Goal: Find specific page/section: Find specific page/section

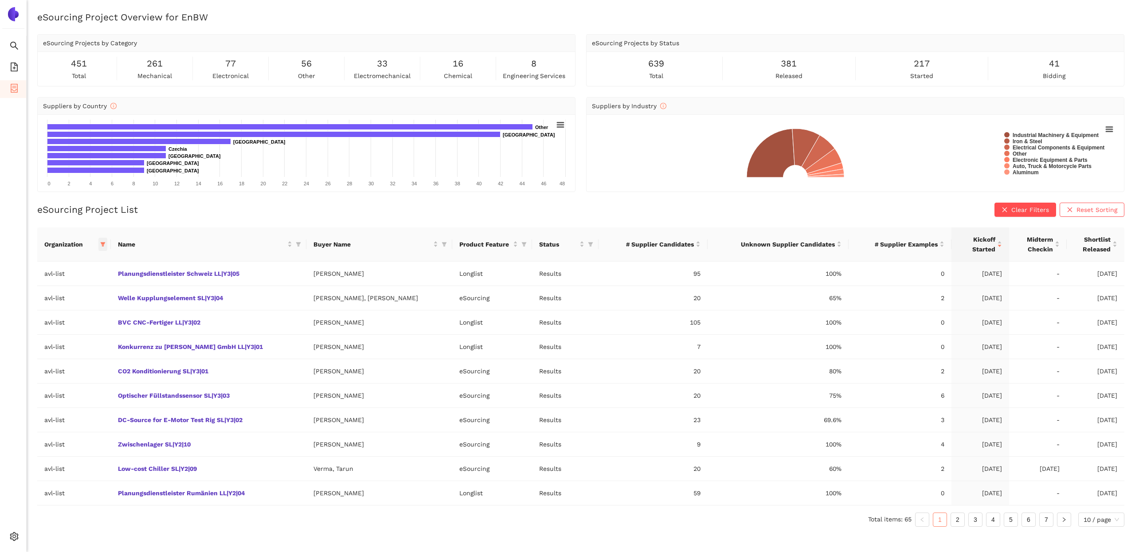
click at [106, 242] on icon "filter" at bounding box center [102, 244] width 5 height 5
click at [55, 380] on span "avl-list" at bounding box center [47, 381] width 24 height 7
checkbox input "false"
click at [81, 258] on input "text" at bounding box center [78, 262] width 78 height 10
type input "roll"
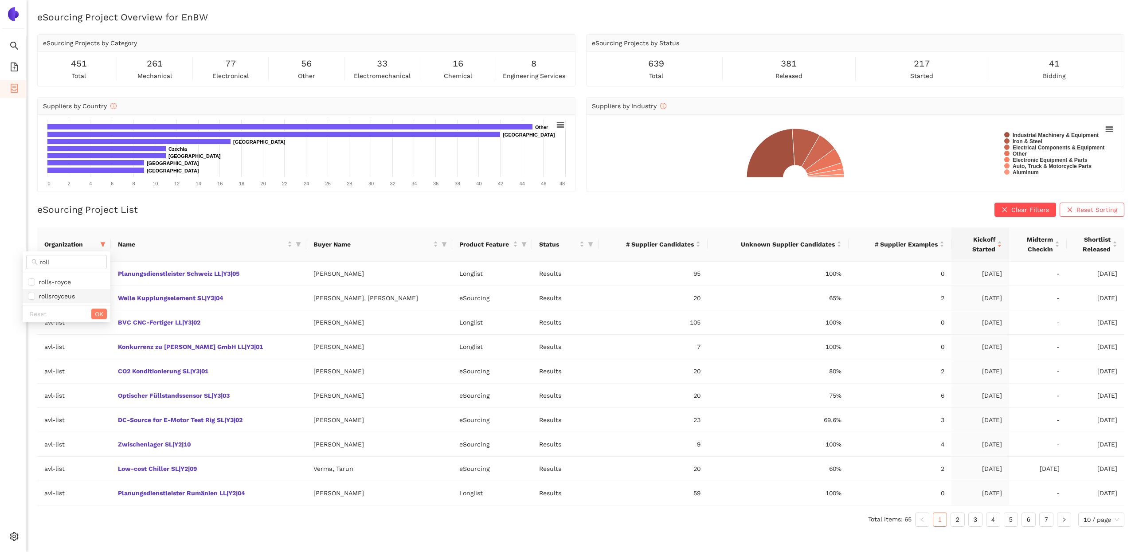
click at [70, 297] on span "rollsroyceus" at bounding box center [55, 296] width 40 height 7
checkbox input "true"
click at [102, 312] on span "OK" at bounding box center [99, 314] width 8 height 10
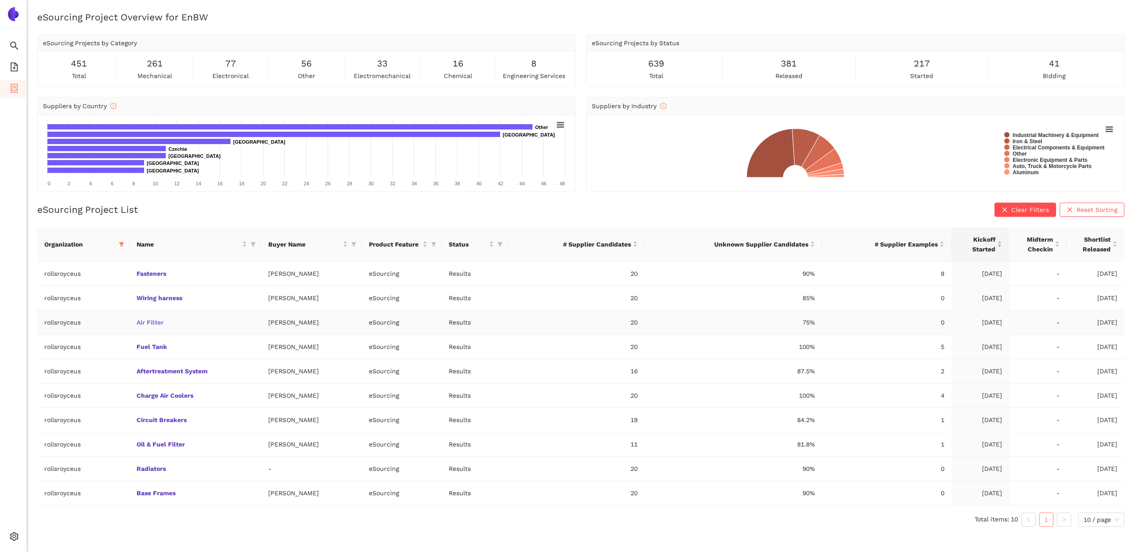
click at [0, 0] on link "Air Filter" at bounding box center [0, 0] width 0 height 0
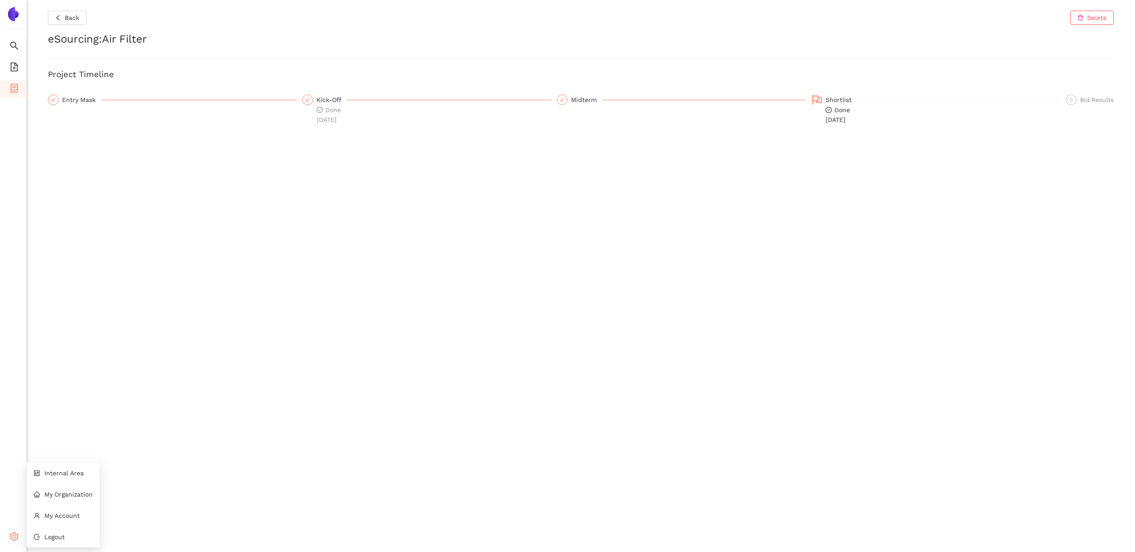
click at [8, 537] on div "Settings" at bounding box center [13, 538] width 27 height 18
click at [59, 477] on li "Internal Area" at bounding box center [63, 473] width 73 height 18
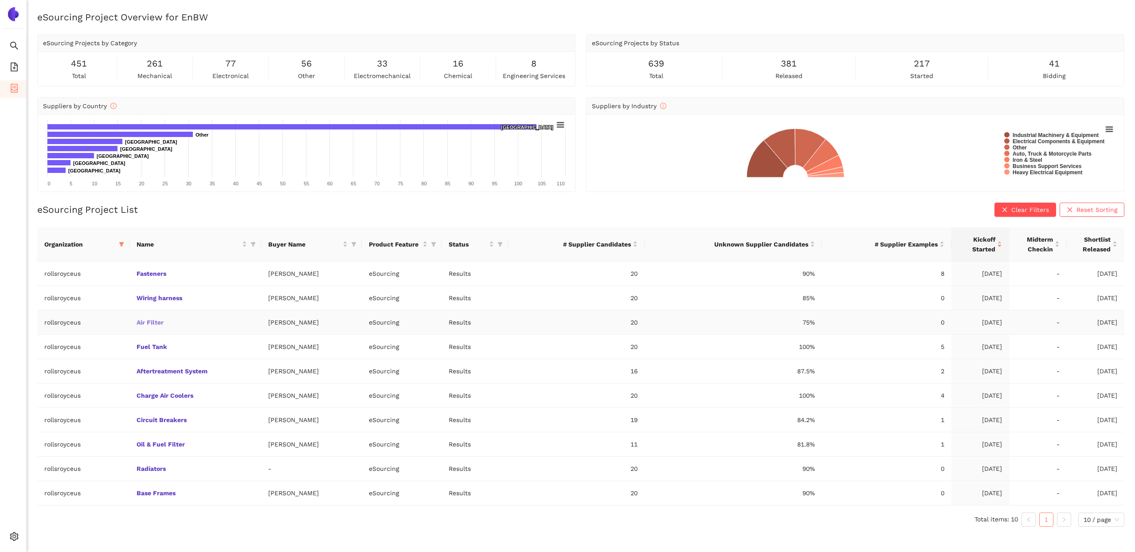
click at [0, 0] on link "Air Filter" at bounding box center [0, 0] width 0 height 0
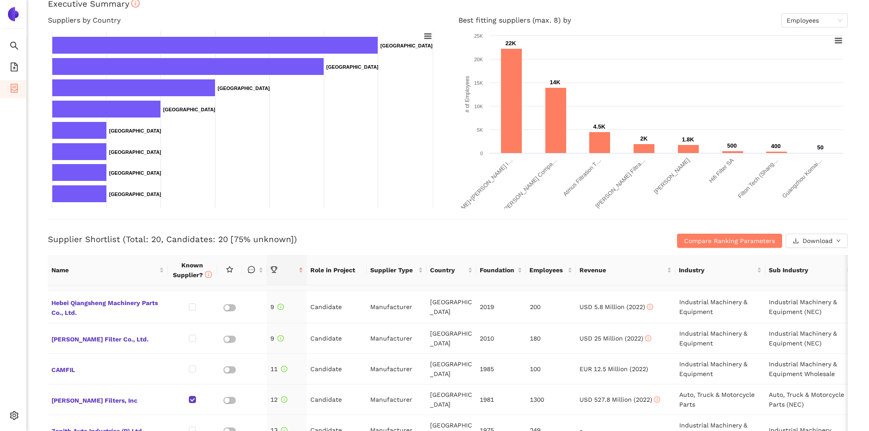
scroll to position [251, 0]
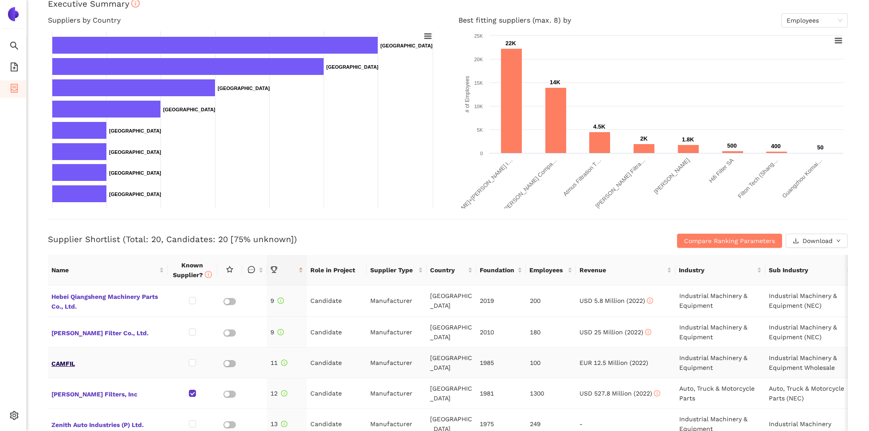
click at [67, 360] on span "CAMFIL" at bounding box center [107, 363] width 113 height 12
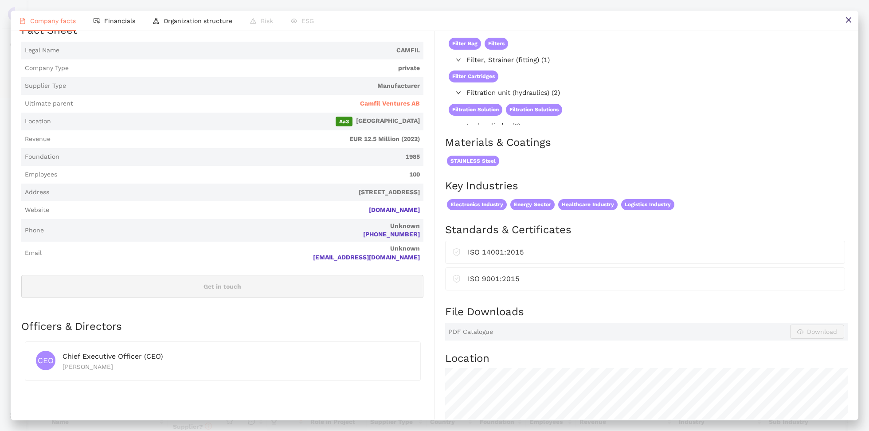
scroll to position [112, 0]
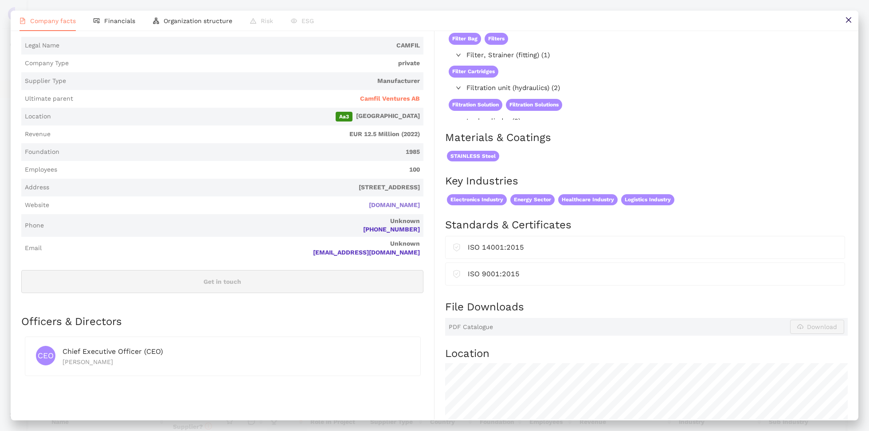
click at [0, 0] on link "[DOMAIN_NAME]" at bounding box center [0, 0] width 0 height 0
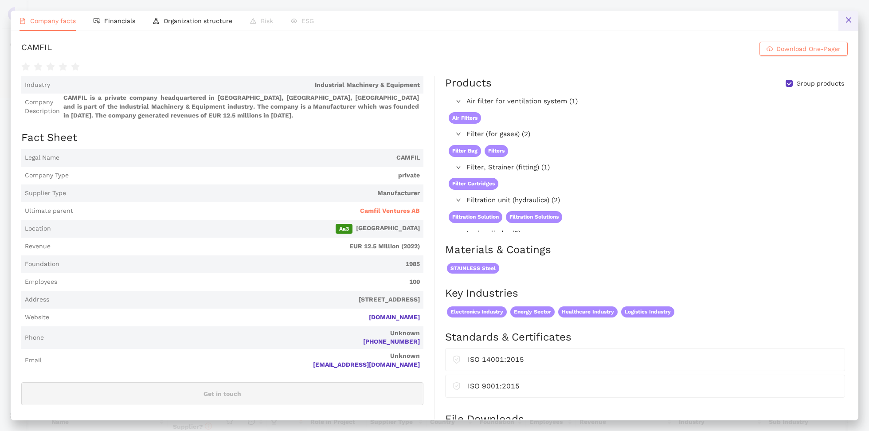
click at [846, 17] on icon "close" at bounding box center [848, 19] width 7 height 7
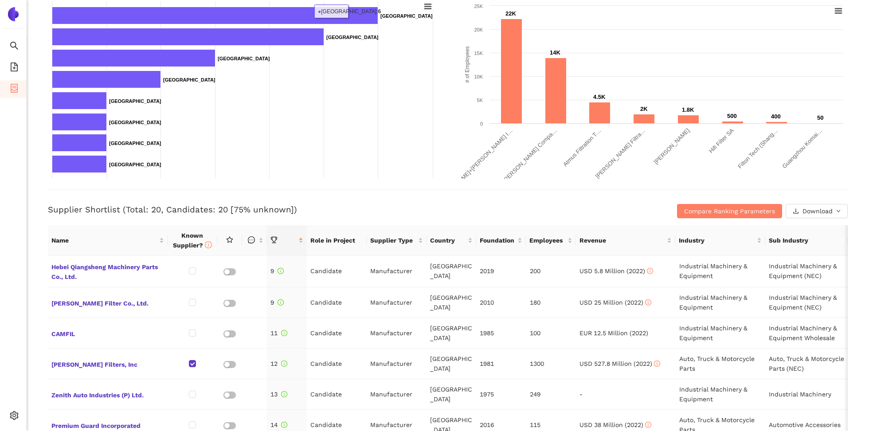
scroll to position [209, 0]
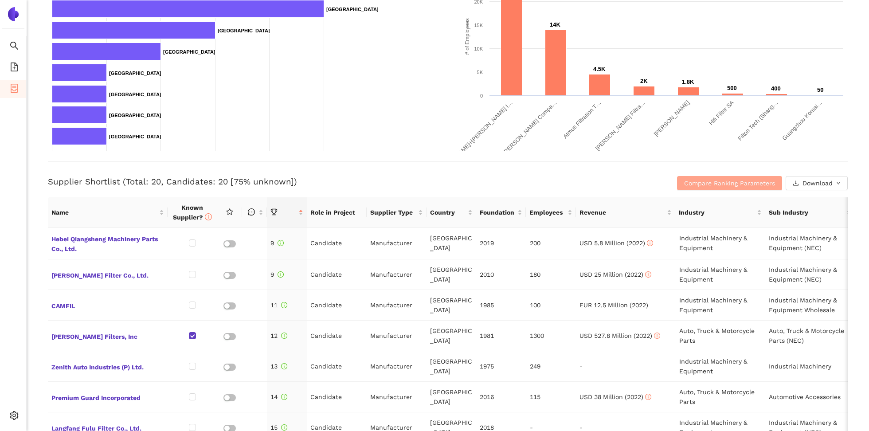
click at [734, 183] on span "Compare Ranking Parameters" at bounding box center [729, 183] width 91 height 10
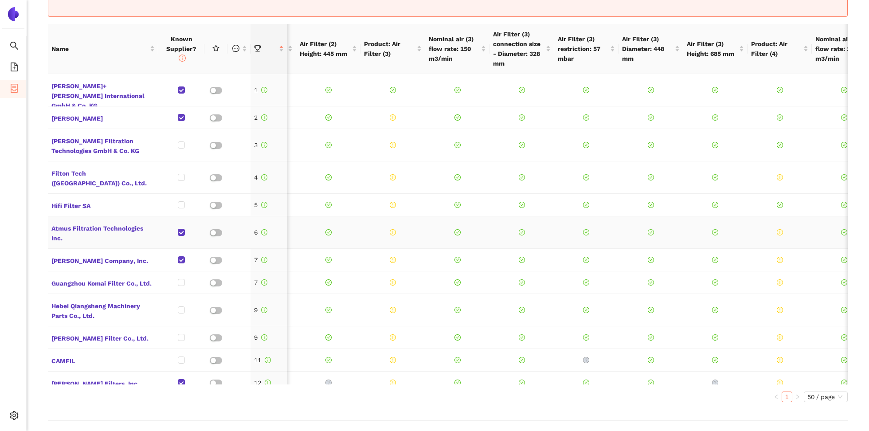
scroll to position [0, 0]
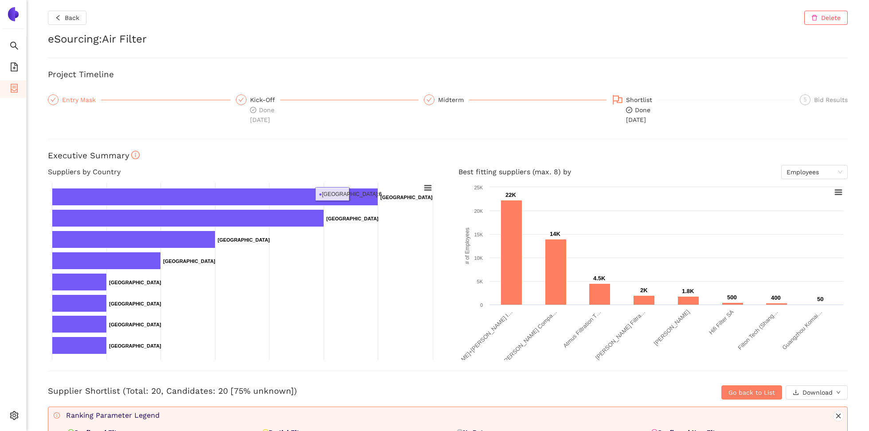
click at [48, 94] on div "Entry Mask" at bounding box center [139, 99] width 183 height 11
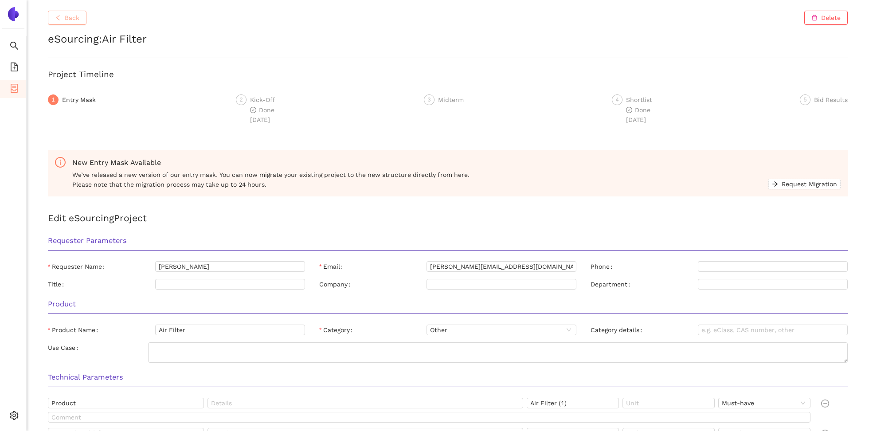
click at [72, 19] on span "Back" at bounding box center [72, 18] width 15 height 10
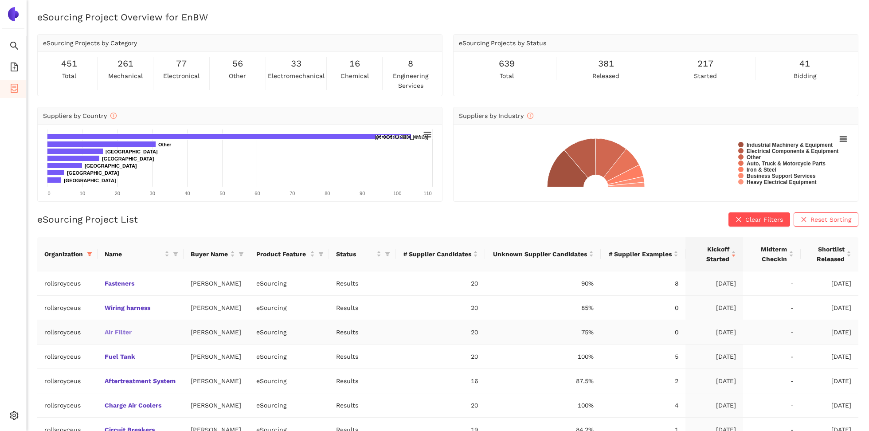
click at [0, 0] on link "Air Filter" at bounding box center [0, 0] width 0 height 0
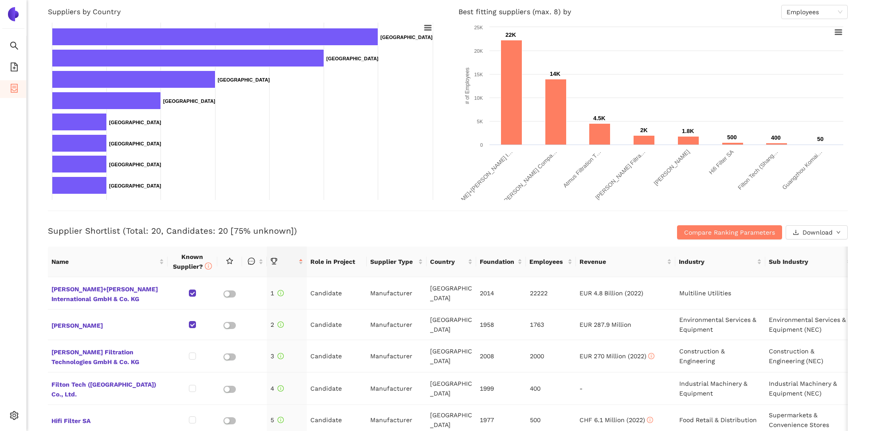
scroll to position [174, 0]
